Goal: Check status: Check status

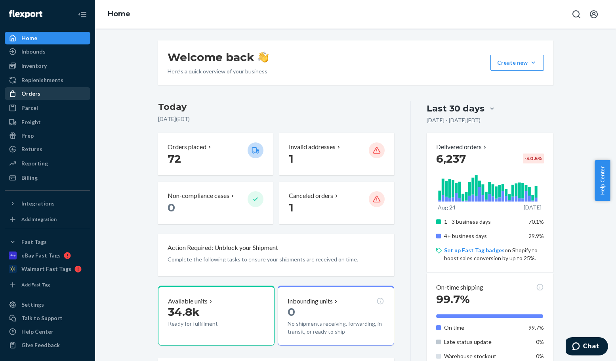
click at [32, 91] on div "Orders" at bounding box center [30, 94] width 19 height 8
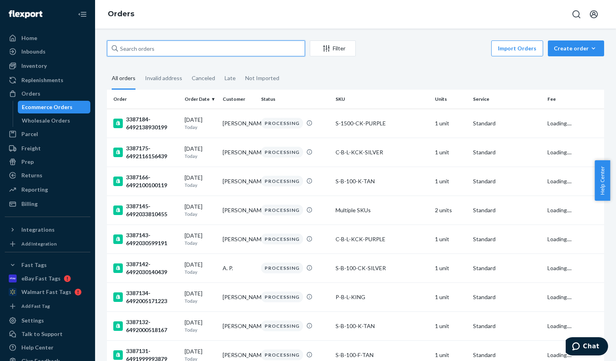
click at [157, 52] on input "text" at bounding box center [206, 48] width 198 height 16
paste input "3386476"
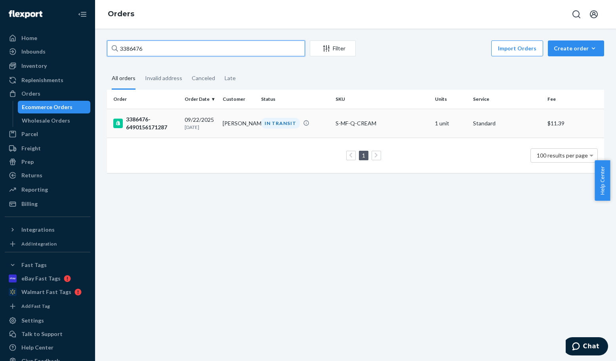
type input "3386476"
click at [143, 122] on div "3386476-6490156171287" at bounding box center [145, 123] width 65 height 16
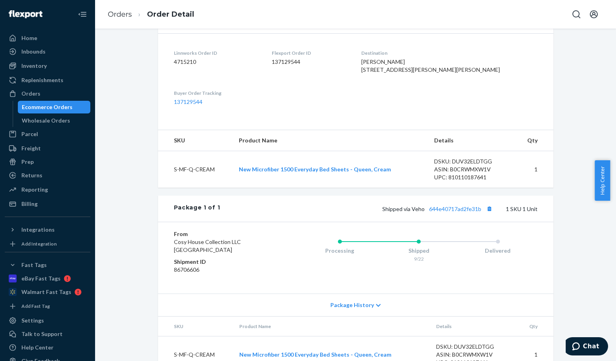
scroll to position [225, 0]
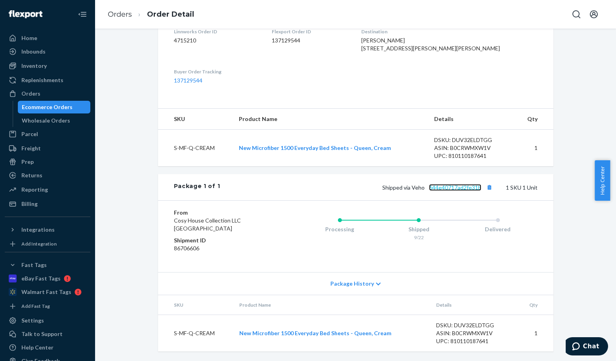
click at [431, 187] on link "644e40717ad2fe31b" at bounding box center [455, 187] width 52 height 7
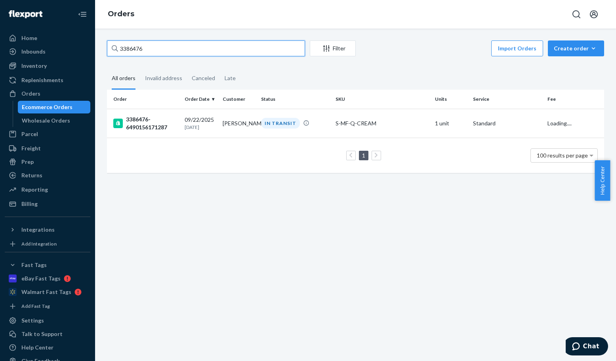
click at [226, 45] on input "3386476" at bounding box center [206, 48] width 198 height 16
paste input "245 Complete"
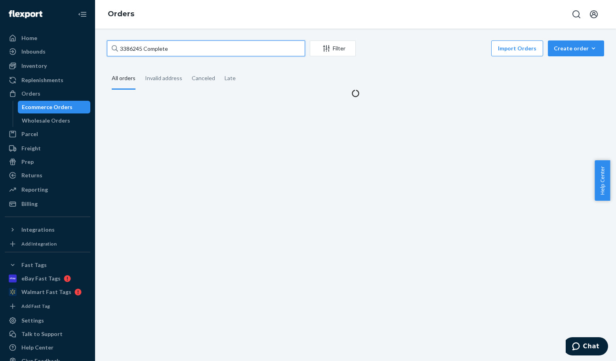
drag, startPoint x: 142, startPoint y: 50, endPoint x: 243, endPoint y: 59, distance: 101.4
click at [243, 59] on div "3386245 Complete Filter Import Orders Create order Ecommerce order Removal orde…" at bounding box center [355, 68] width 509 height 57
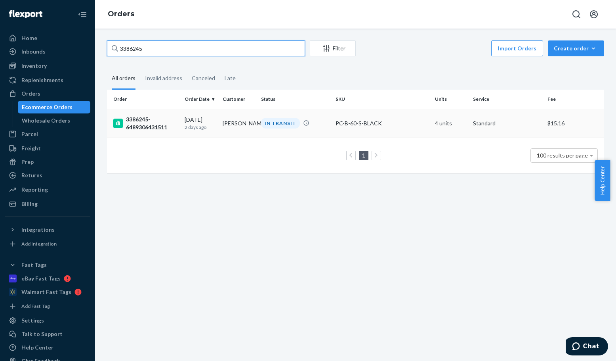
type input "3386245"
click at [145, 122] on div "3386245-6489306431511" at bounding box center [145, 123] width 65 height 16
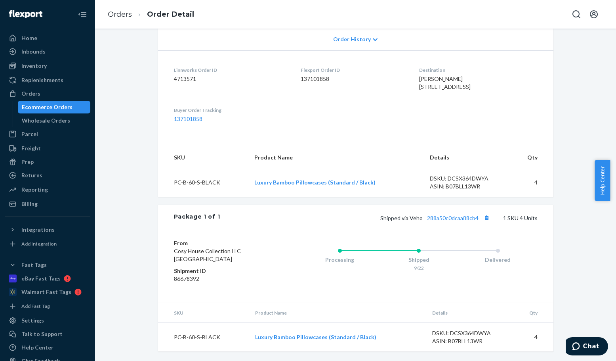
scroll to position [187, 0]
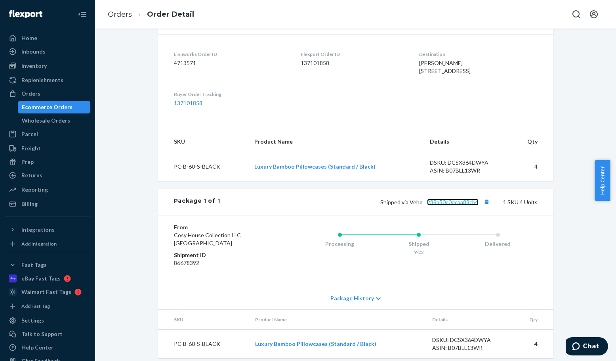
click at [459, 205] on link "288a50c0dcaa88cb4" at bounding box center [453, 201] width 52 height 7
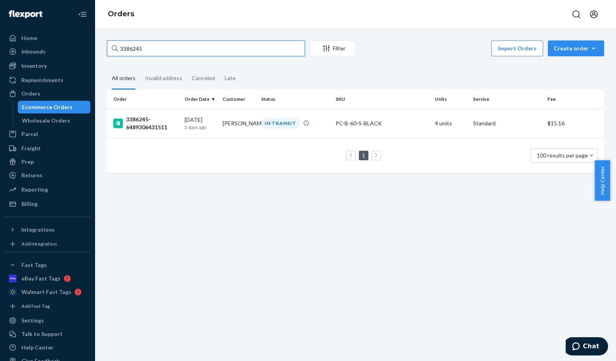
click at [166, 48] on input "3386245" at bounding box center [206, 48] width 198 height 16
paste input "193"
type input "3386193"
click at [145, 129] on div "3386193-6489173295127" at bounding box center [145, 123] width 65 height 16
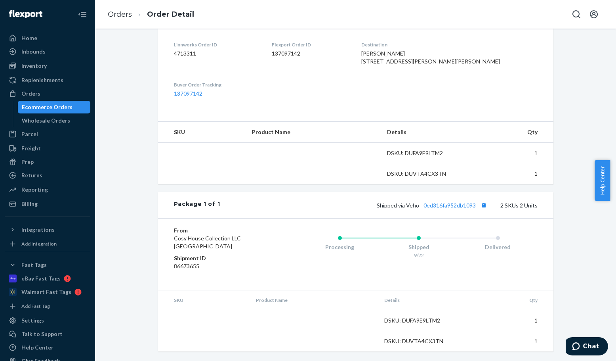
scroll to position [212, 0]
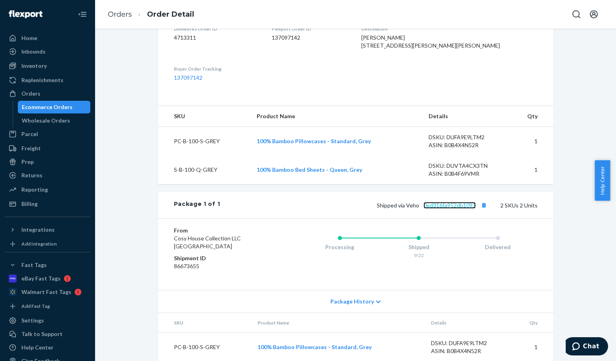
click at [459, 208] on link "0ed316fa952db1093" at bounding box center [450, 205] width 52 height 7
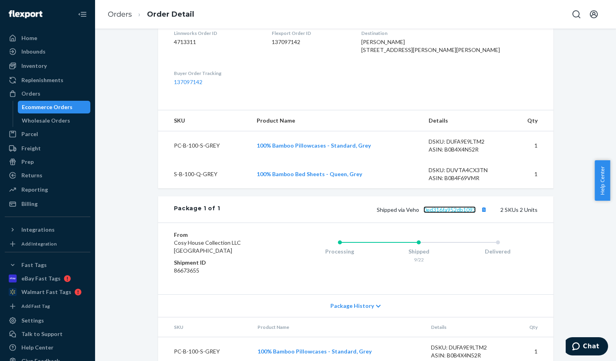
scroll to position [148, 0]
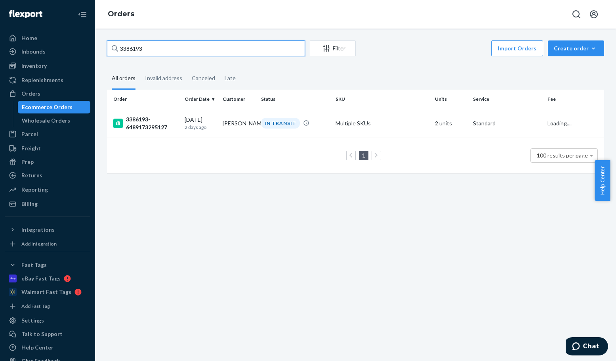
click at [202, 48] on input "3386193" at bounding box center [206, 48] width 198 height 16
paste input "56"
type input "3386156"
click at [167, 130] on div "3386156-6489084657687" at bounding box center [145, 123] width 65 height 16
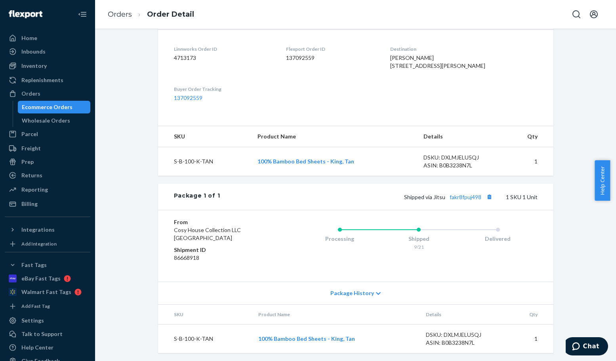
scroll to position [210, 0]
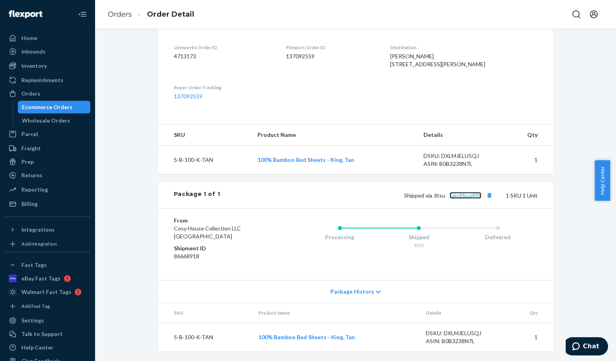
click at [475, 196] on link "fakr8fpuj498" at bounding box center [466, 195] width 32 height 7
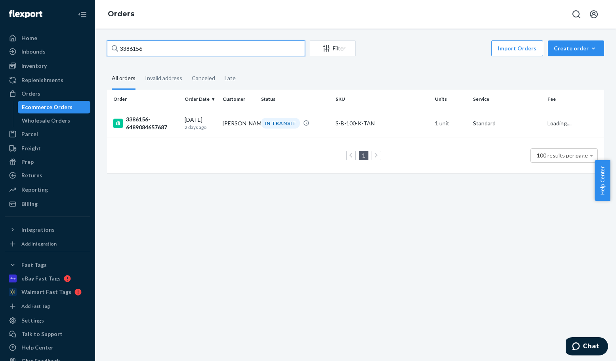
drag, startPoint x: 210, startPoint y: 47, endPoint x: 118, endPoint y: 47, distance: 91.9
click at [118, 47] on div "3386156" at bounding box center [206, 48] width 198 height 16
paste input "5567"
type input "3385567"
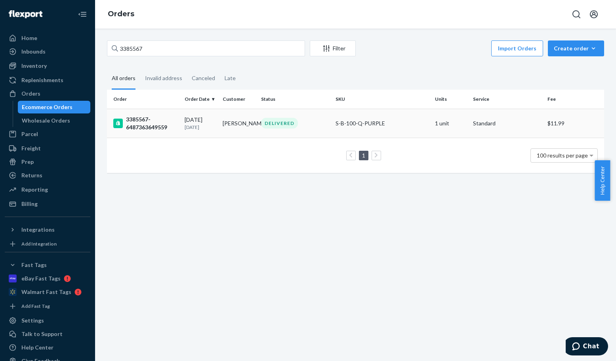
click at [152, 124] on div "3385567-6487363649559" at bounding box center [145, 123] width 65 height 16
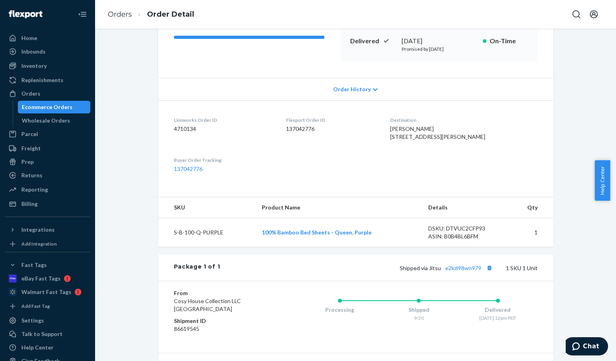
scroll to position [158, 0]
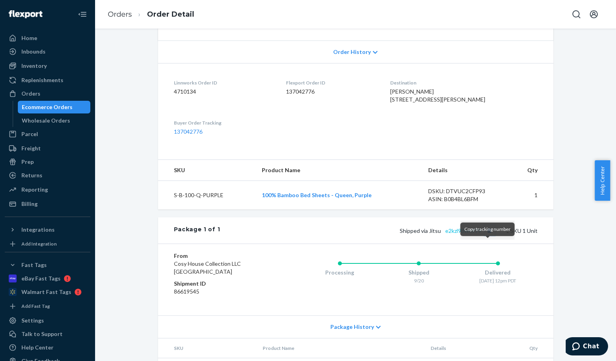
drag, startPoint x: 487, startPoint y: 245, endPoint x: 476, endPoint y: 245, distance: 11.1
click at [487, 235] on button "Copy tracking number" at bounding box center [490, 230] width 10 height 10
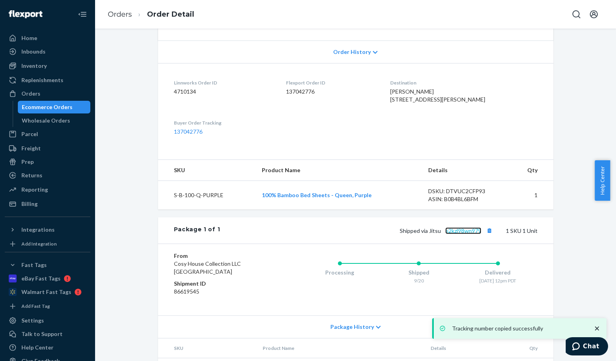
click at [445, 234] on link "e2kzl98wn979" at bounding box center [463, 230] width 36 height 7
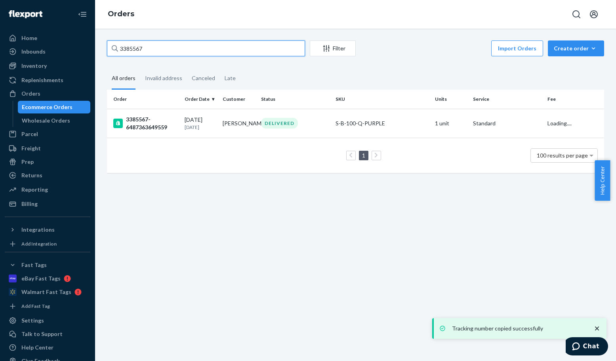
drag, startPoint x: 193, startPoint y: 46, endPoint x: 184, endPoint y: 48, distance: 8.4
click at [184, 48] on input "3385567" at bounding box center [206, 48] width 198 height 16
paste input "456"
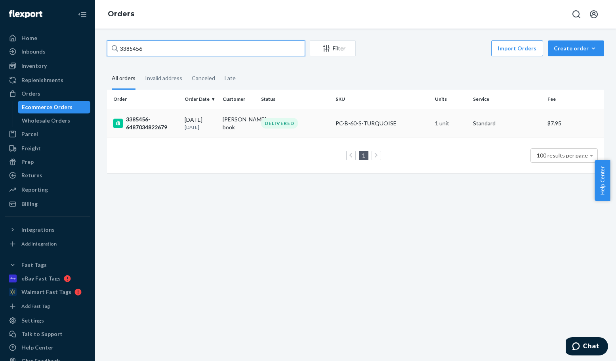
type input "3385456"
click at [139, 120] on div "3385456-6487034822679" at bounding box center [145, 123] width 65 height 16
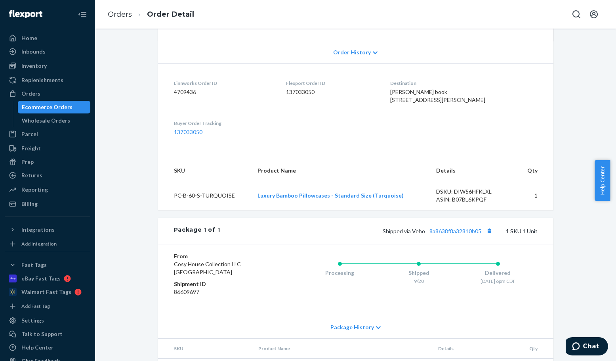
scroll to position [158, 0]
click at [448, 234] on link "8a8638f8a32810b05" at bounding box center [455, 230] width 52 height 7
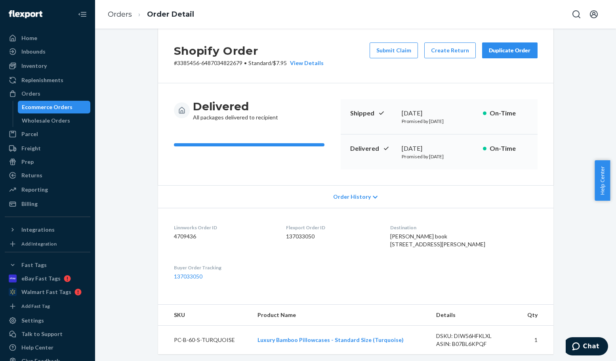
scroll to position [0, 0]
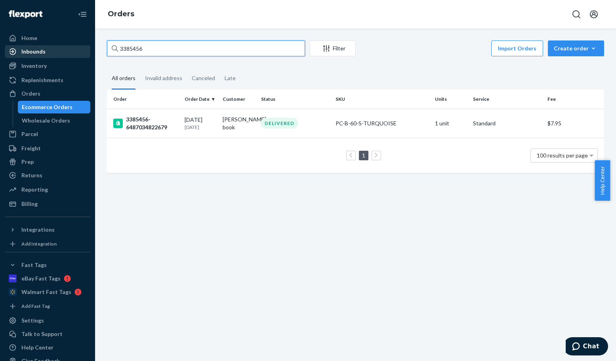
drag, startPoint x: 156, startPoint y: 49, endPoint x: 61, endPoint y: 47, distance: 94.7
click at [61, 47] on div "Home Inbounds Shipping Plans Problems Inventory Products Replenishments Orders …" at bounding box center [308, 180] width 616 height 361
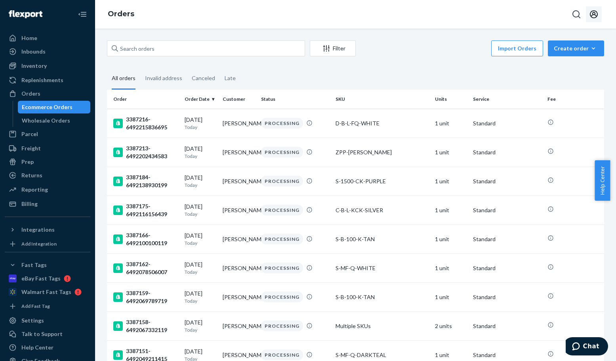
click at [594, 12] on icon "Open account menu" at bounding box center [594, 14] width 8 height 8
click at [571, 78] on div "Log out" at bounding box center [575, 85] width 59 height 15
